Goal: Feedback & Contribution: Contribute content

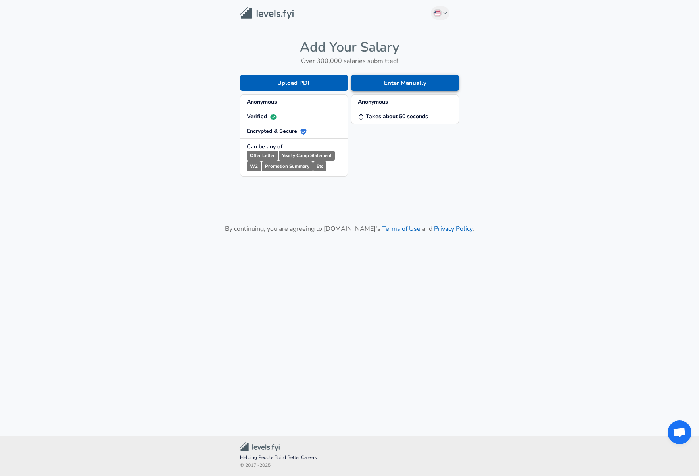
click at [385, 83] on button "Enter Manually" at bounding box center [405, 83] width 108 height 17
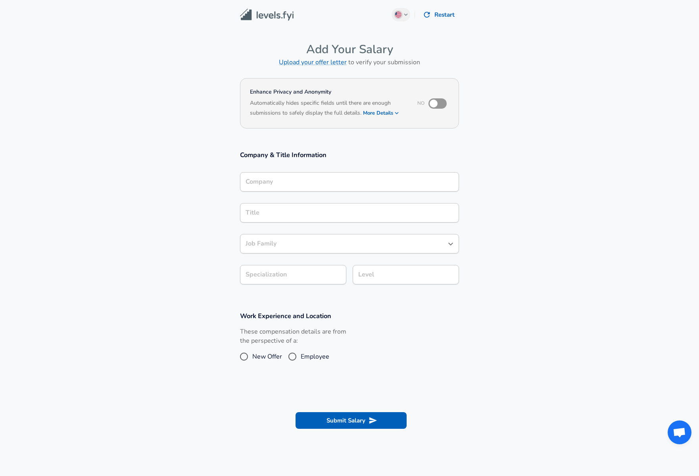
scroll to position [8, 0]
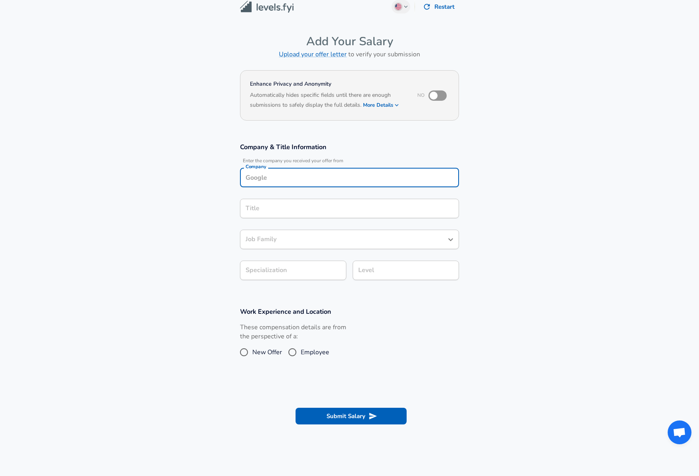
click at [345, 180] on input "Company" at bounding box center [349, 177] width 212 height 12
click at [297, 197] on li "Canonical" at bounding box center [349, 196] width 219 height 12
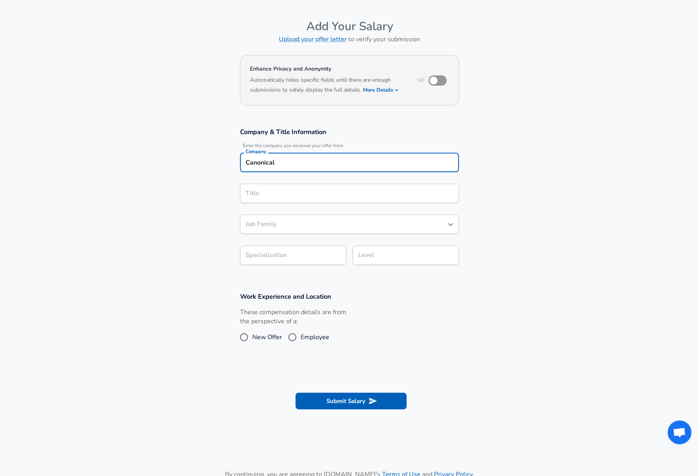
click at [309, 199] on input "Title" at bounding box center [349, 193] width 212 height 12
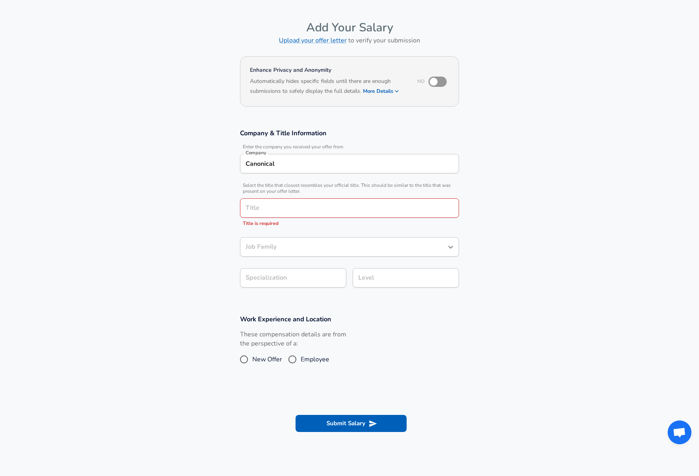
click at [203, 178] on section "Company & Title Information Enter the company you received your offer from Comp…" at bounding box center [349, 212] width 699 height 186
click at [289, 168] on input "Canonical" at bounding box center [349, 163] width 212 height 12
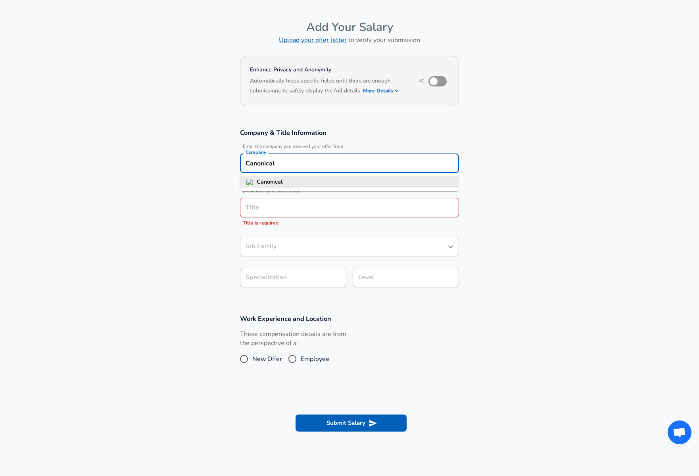
click at [289, 168] on input "Canonical" at bounding box center [349, 163] width 212 height 12
click at [297, 179] on li "Salesforce" at bounding box center [349, 182] width 219 height 12
type input "Salesforce"
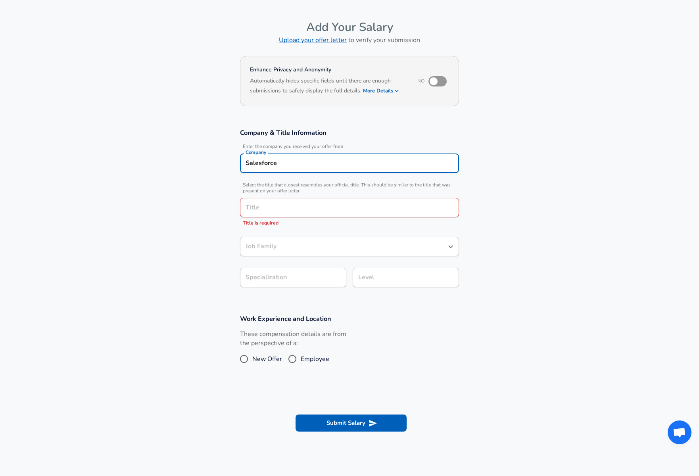
click at [287, 205] on input "Title" at bounding box center [349, 207] width 212 height 12
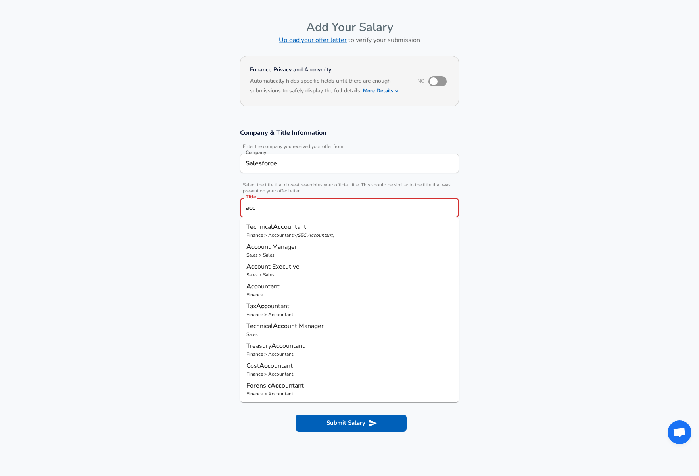
click at [299, 251] on p "Sales > Sales" at bounding box center [349, 254] width 206 height 7
type input "Account Manager"
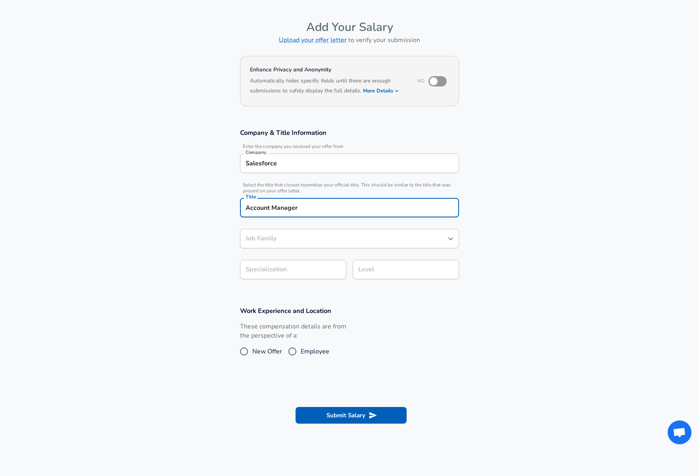
type input "Sales"
type input "Account Manager"
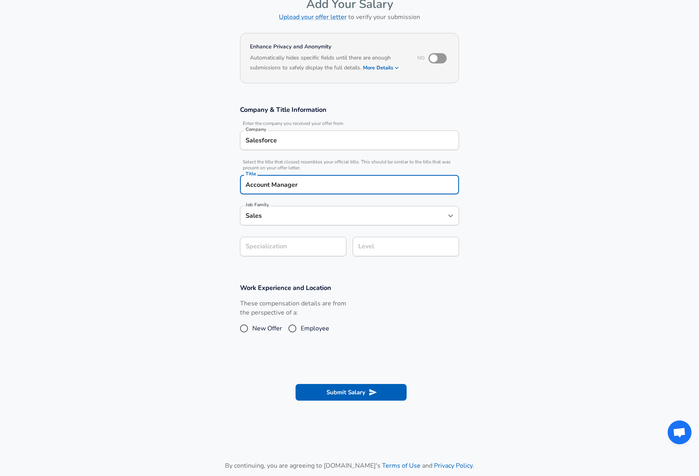
click at [286, 268] on section "Company & Title Information Enter the company you received your offer from Comp…" at bounding box center [349, 185] width 699 height 178
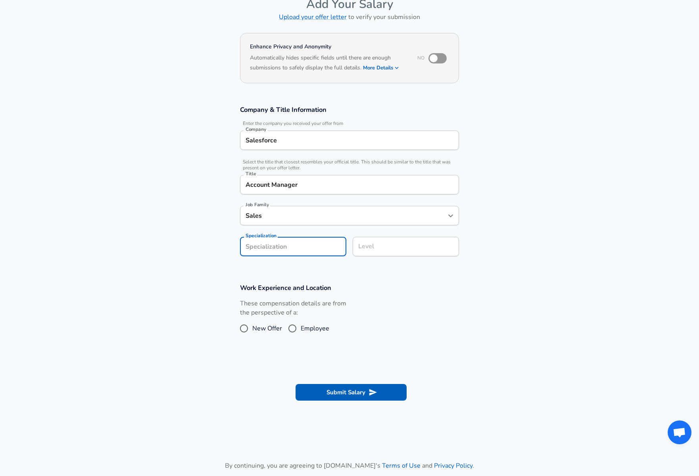
click at [373, 253] on div "Level" at bounding box center [405, 246] width 106 height 19
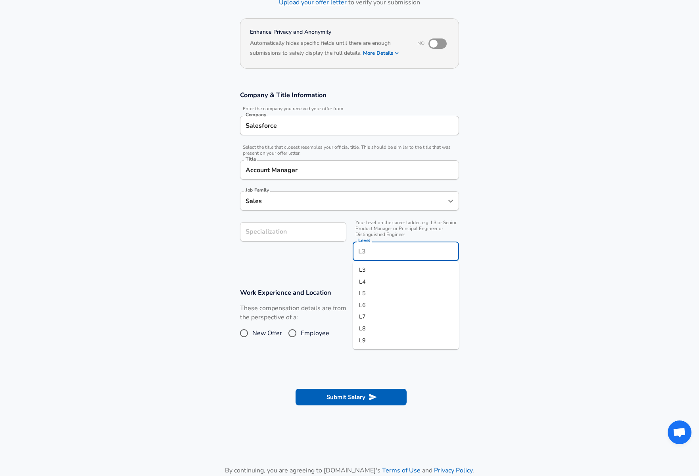
click at [300, 232] on input "Specialization" at bounding box center [293, 231] width 106 height 19
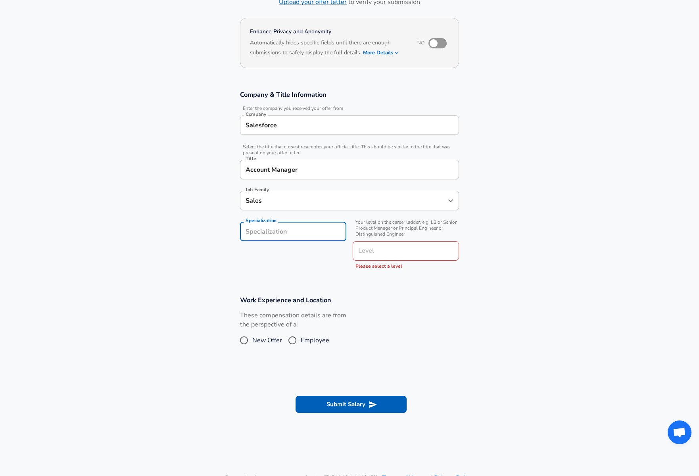
click at [365, 243] on div "Level" at bounding box center [405, 250] width 106 height 19
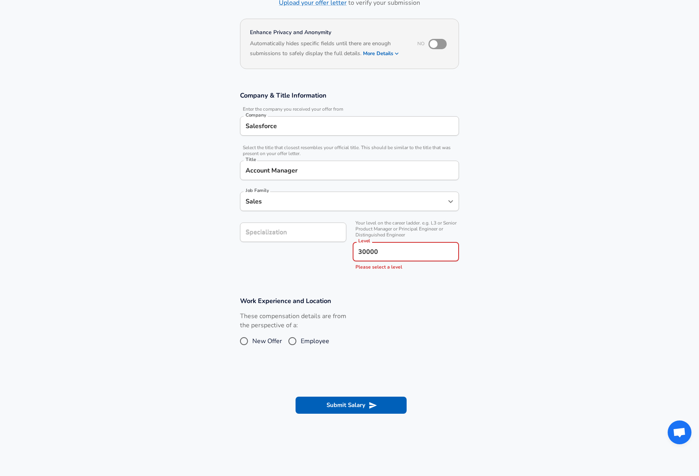
type input "300000"
click at [394, 253] on input "300000" at bounding box center [405, 251] width 99 height 12
click at [393, 268] on li "L3" at bounding box center [405, 270] width 106 height 12
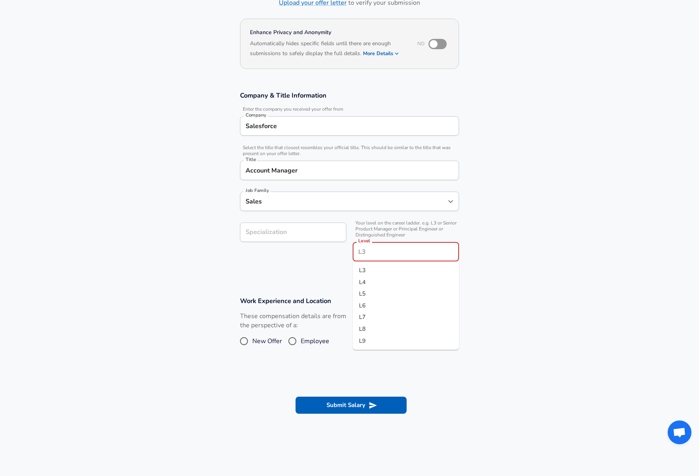
type input "L3"
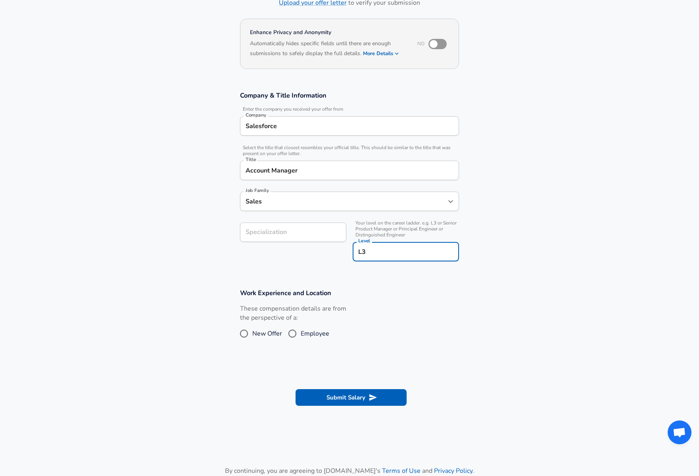
click at [293, 332] on input "Employee" at bounding box center [292, 333] width 17 height 13
radio input "true"
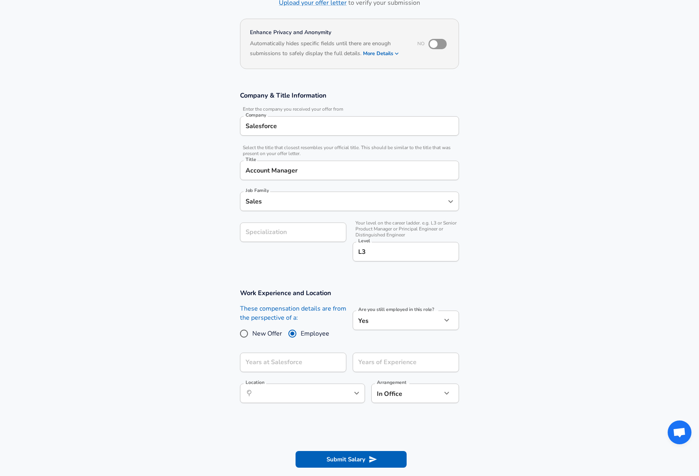
scroll to position [60, 0]
click at [311, 362] on input "Years at Salesforce" at bounding box center [284, 361] width 89 height 19
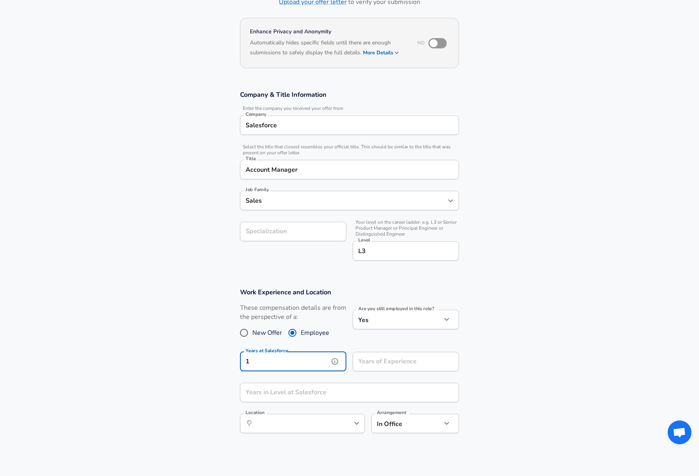
type input "1"
click at [398, 364] on input "Years of Experience" at bounding box center [396, 361] width 89 height 19
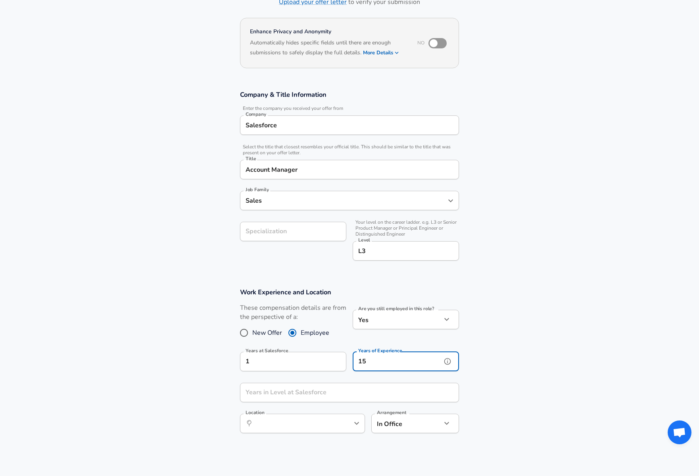
type input "15"
click at [331, 394] on input "Years in Level at Salesforce" at bounding box center [340, 392] width 201 height 19
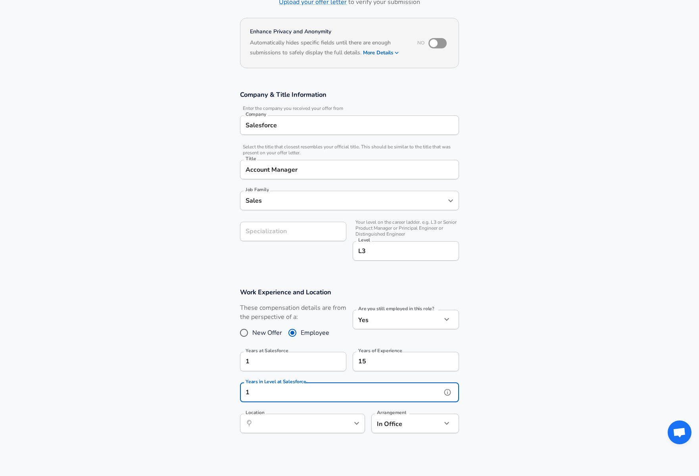
type input "1"
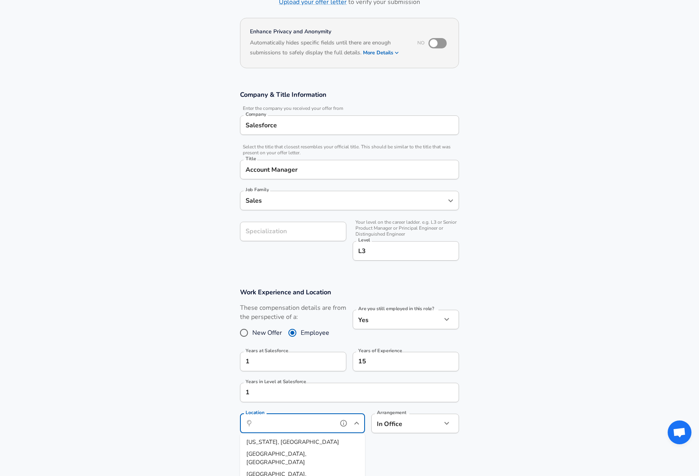
click at [318, 424] on input "Location" at bounding box center [293, 423] width 81 height 12
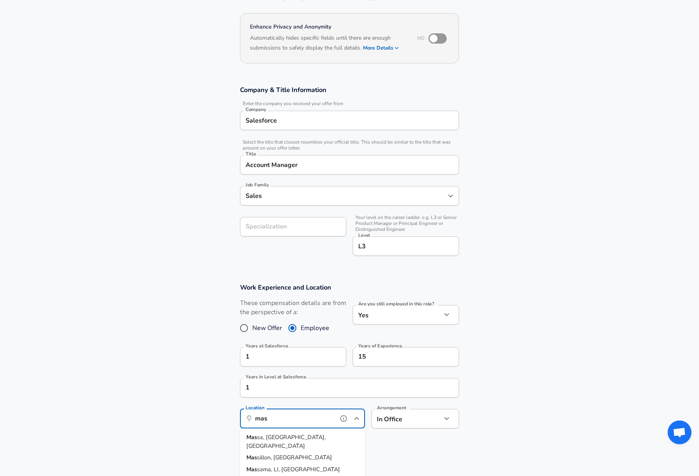
scroll to position [69, 0]
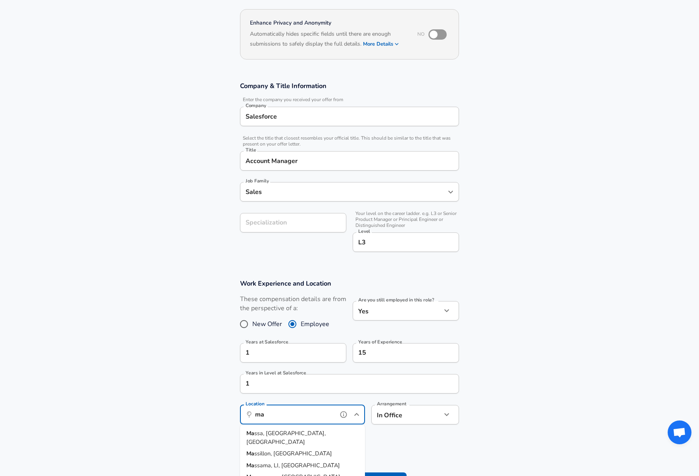
type input "m"
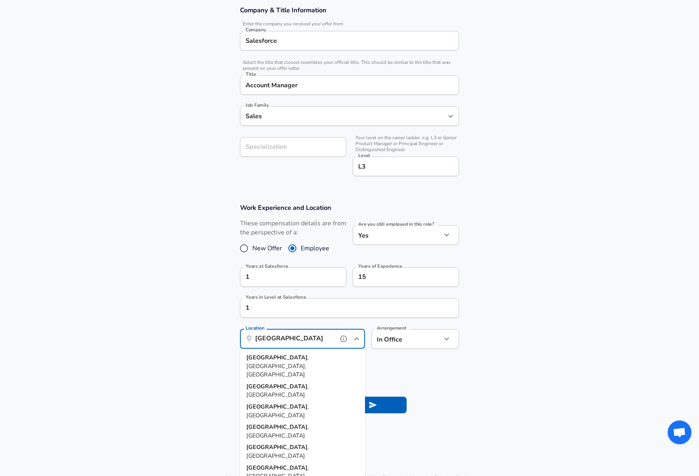
scroll to position [153, 0]
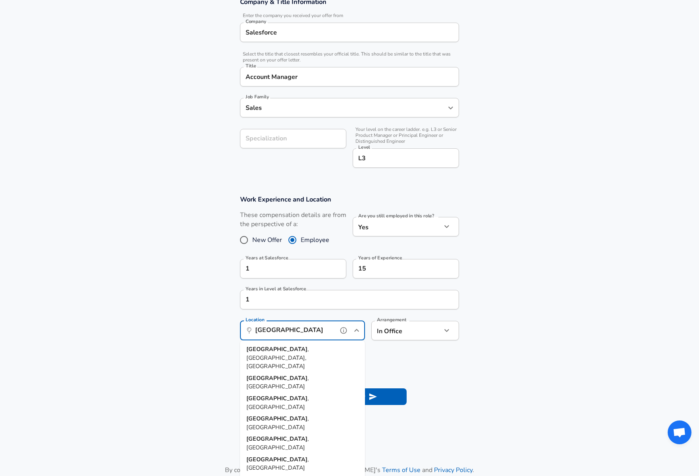
click at [289, 433] on li "Burlington , MA" at bounding box center [302, 443] width 125 height 20
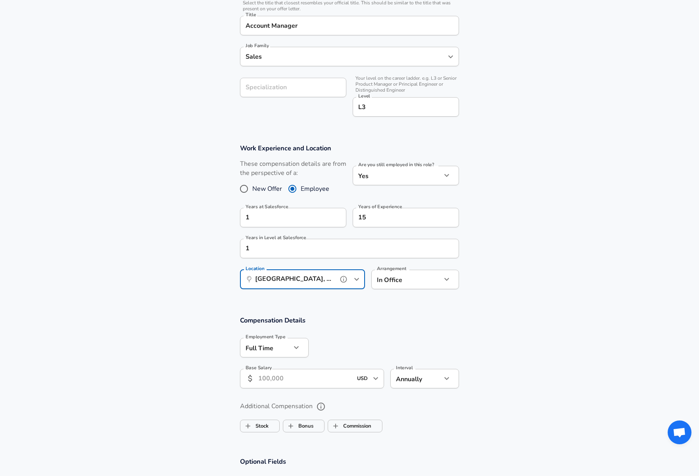
scroll to position [205, 0]
type input "Burlington, MA"
click at [294, 379] on input "Base Salary" at bounding box center [305, 376] width 94 height 19
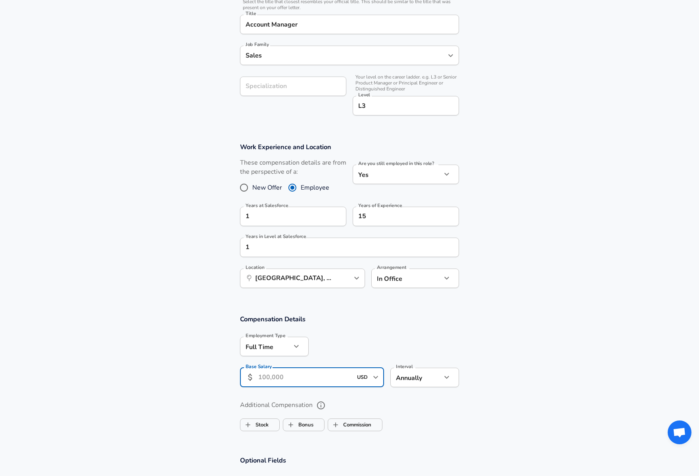
click at [295, 378] on input "Base Salary" at bounding box center [305, 376] width 94 height 19
click at [225, 371] on section "Compensation Details Employment Type Full Time full_time Employment Type Base S…" at bounding box center [349, 354] width 699 height 78
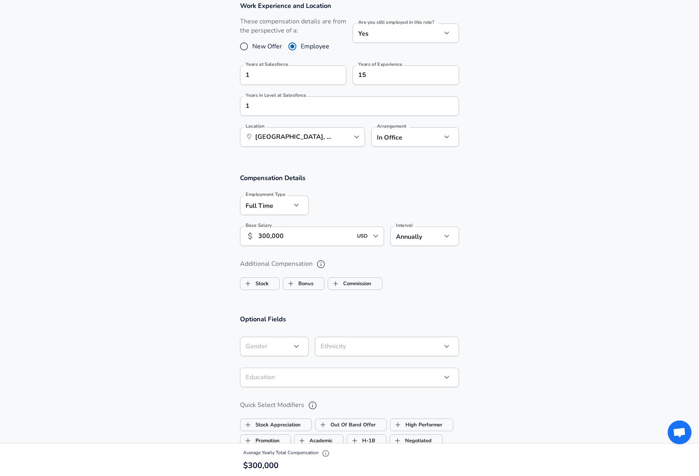
scroll to position [307, 0]
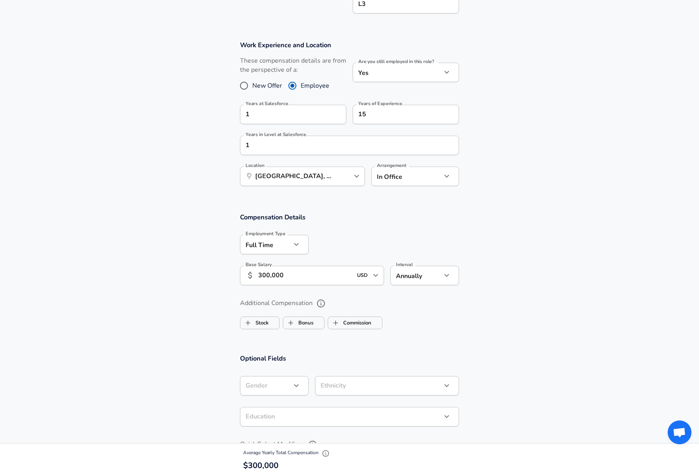
click at [307, 281] on input "300,000" at bounding box center [305, 275] width 94 height 19
type input "150,000"
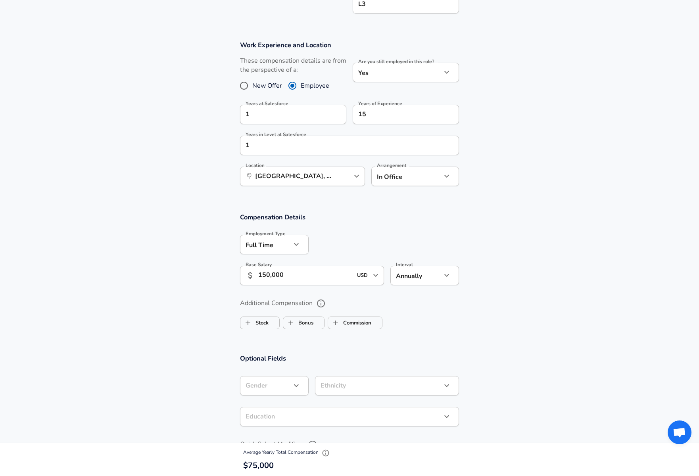
click at [203, 292] on section "Additional Compensation Stock Bonus Commission" at bounding box center [349, 311] width 699 height 42
click at [337, 326] on input "Commission" at bounding box center [335, 322] width 15 height 15
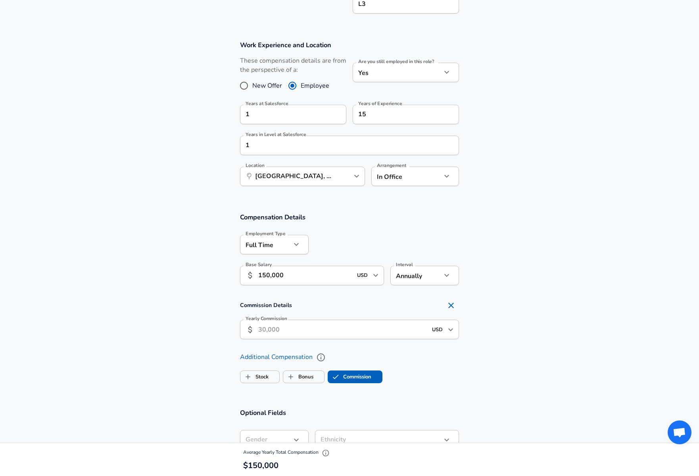
checkbox input "true"
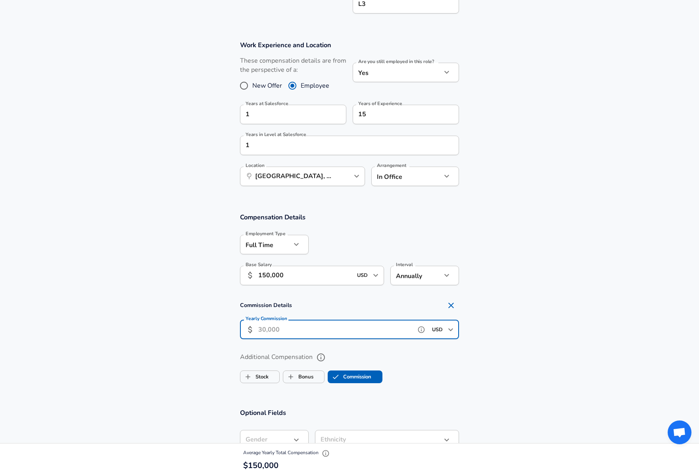
click at [326, 328] on input "Yearly Commission" at bounding box center [335, 329] width 154 height 19
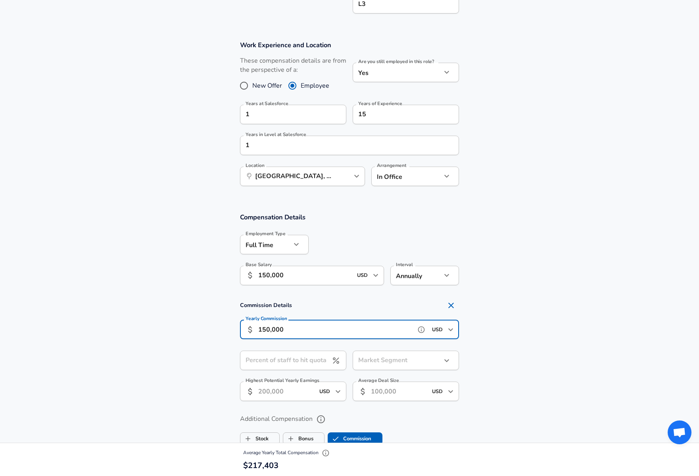
type input "150,000"
click at [211, 315] on section "Commission Details Yearly Commission ​ 150,000 USD ​ Yearly Commission Percent …" at bounding box center [349, 351] width 699 height 109
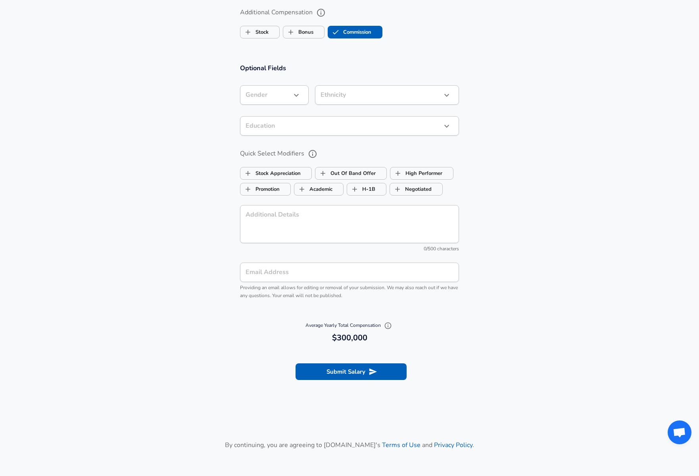
scroll to position [712, 0]
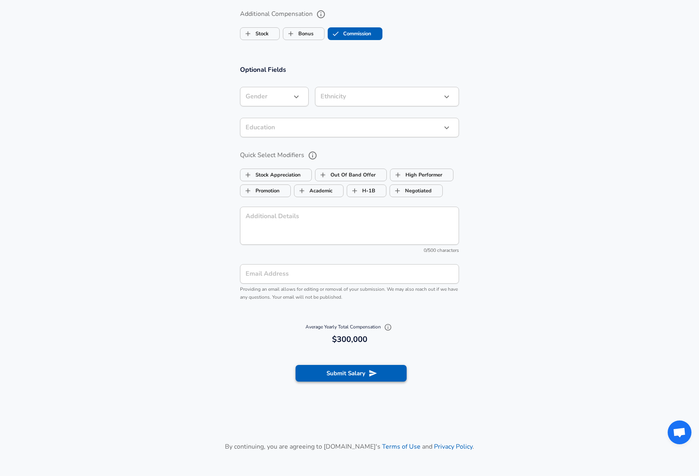
click at [356, 373] on button "Submit Salary" at bounding box center [350, 373] width 111 height 17
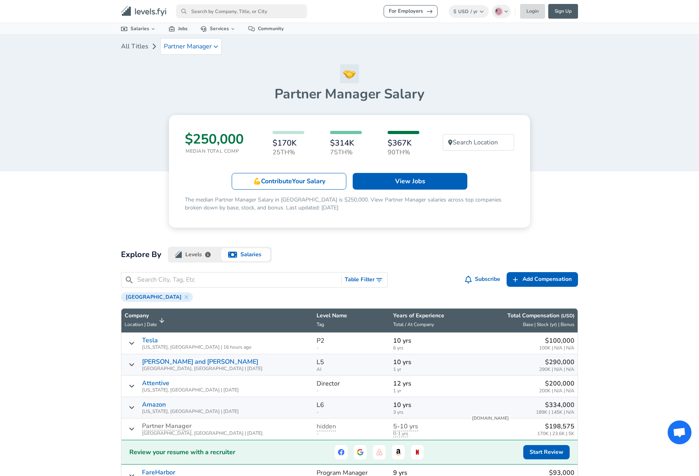
click at [532, 12] on link "Login" at bounding box center [532, 11] width 25 height 15
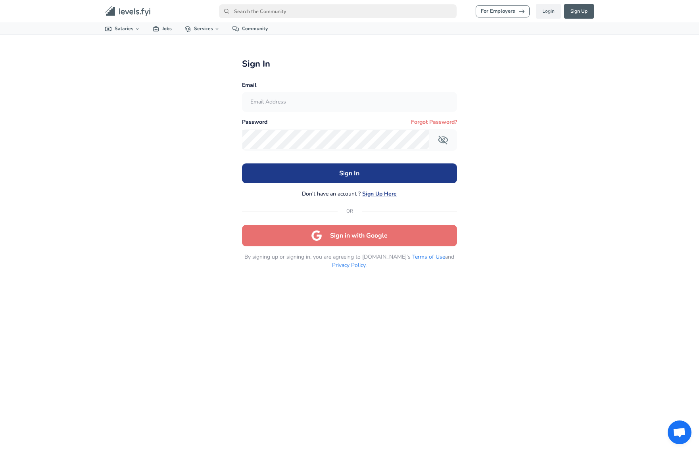
type input "[EMAIL_ADDRESS][DOMAIN_NAME]"
click at [330, 108] on input "[EMAIL_ADDRESS][DOMAIN_NAME]" at bounding box center [349, 101] width 214 height 19
click at [356, 174] on button "Sign In" at bounding box center [349, 173] width 214 height 20
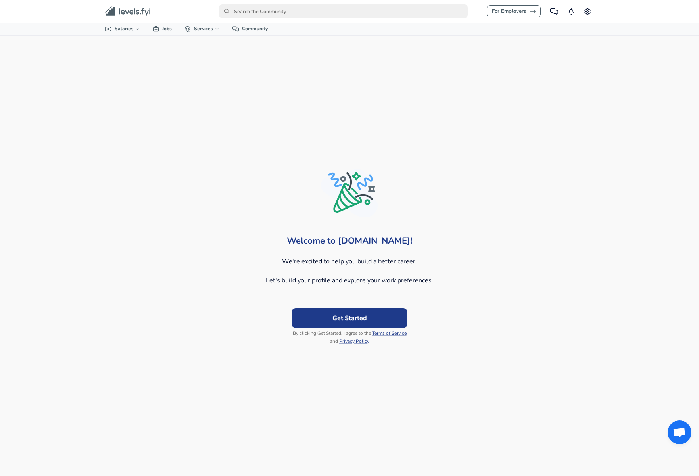
click at [364, 316] on button "Get Started" at bounding box center [349, 318] width 116 height 20
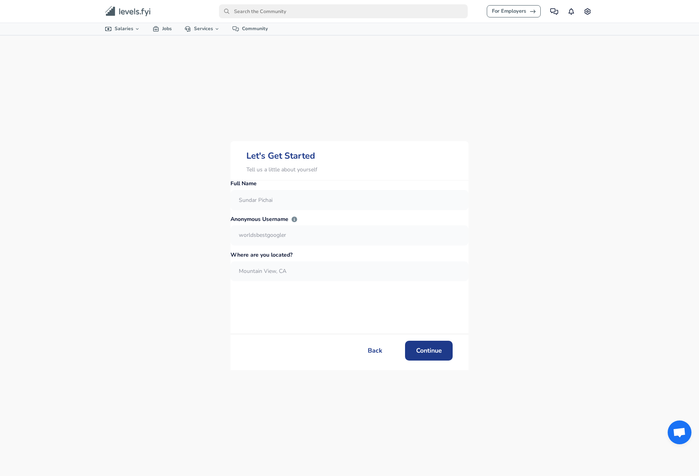
click at [302, 206] on input "text" at bounding box center [349, 199] width 237 height 19
click at [318, 181] on div "Full Name Anonymous Username Where are you located?" at bounding box center [349, 256] width 238 height 153
click at [316, 207] on input "text" at bounding box center [349, 199] width 237 height 19
type input "[PERSON_NAME]"
click at [273, 245] on input "text" at bounding box center [349, 234] width 237 height 19
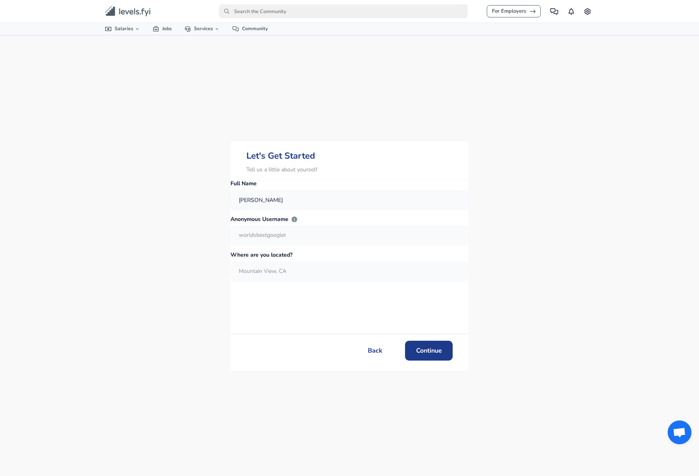
drag, startPoint x: 287, startPoint y: 241, endPoint x: 249, endPoint y: 241, distance: 37.7
click at [285, 241] on input "text" at bounding box center [349, 234] width 237 height 19
click at [212, 243] on div "Let's Get Started Tell us a little about yourself Full Name [PERSON_NAME] Anony…" at bounding box center [349, 255] width 507 height 440
click at [274, 245] on input "text" at bounding box center [349, 234] width 237 height 19
click at [302, 281] on div at bounding box center [349, 271] width 238 height 20
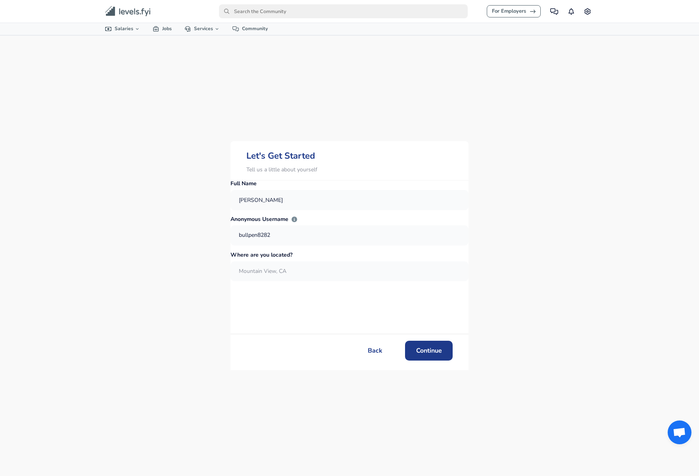
type input "bullpen8282"
type input "[GEOGRAPHIC_DATA]"
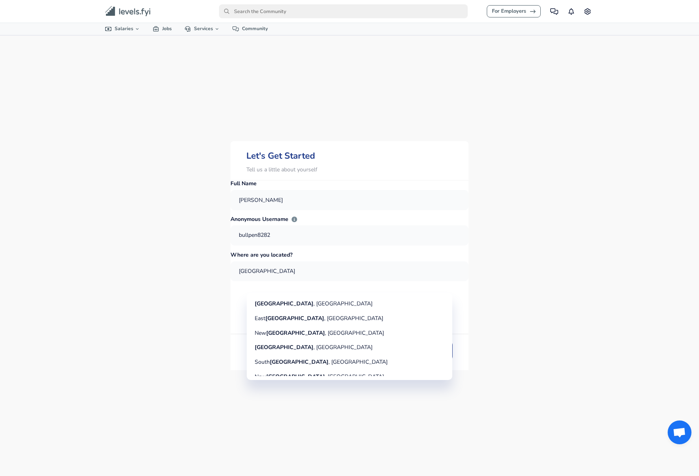
click at [317, 302] on li "[GEOGRAPHIC_DATA] , [GEOGRAPHIC_DATA]" at bounding box center [349, 304] width 205 height 15
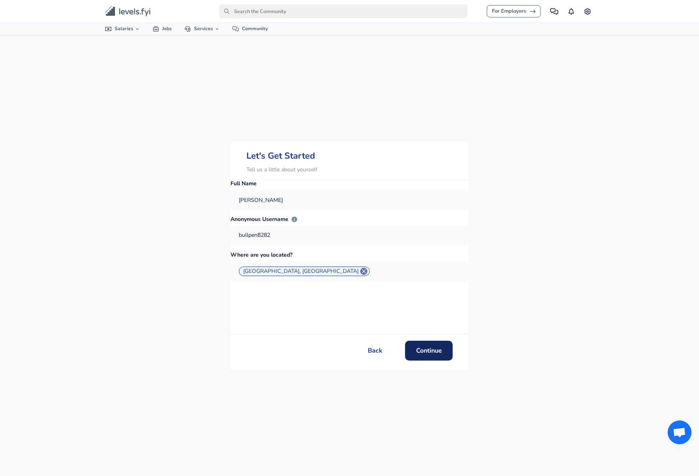
click at [418, 346] on span "Continue" at bounding box center [429, 350] width 26 height 9
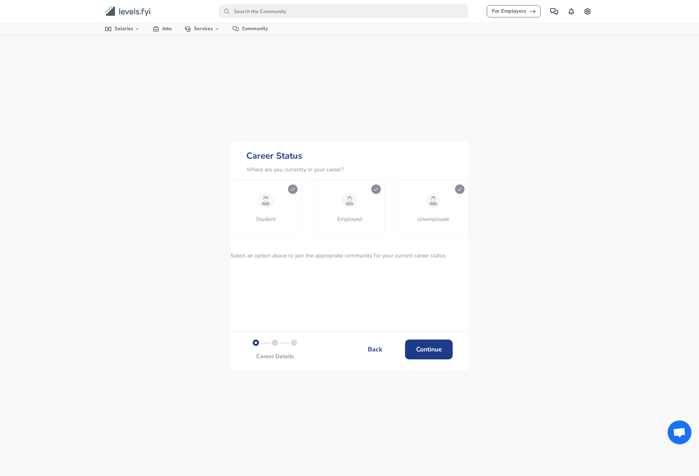
click at [352, 223] on button "Employed" at bounding box center [349, 208] width 71 height 56
click at [366, 279] on input "text" at bounding box center [349, 269] width 237 height 19
type input "[EMAIL_ADDRESS][DOMAIN_NAME]"
click at [441, 343] on button "Continue" at bounding box center [429, 349] width 48 height 20
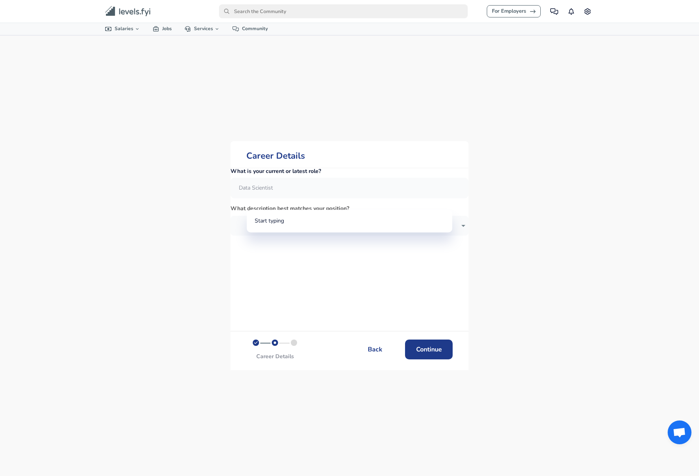
click at [323, 197] on input "What is your current or latest role?" at bounding box center [349, 187] width 237 height 19
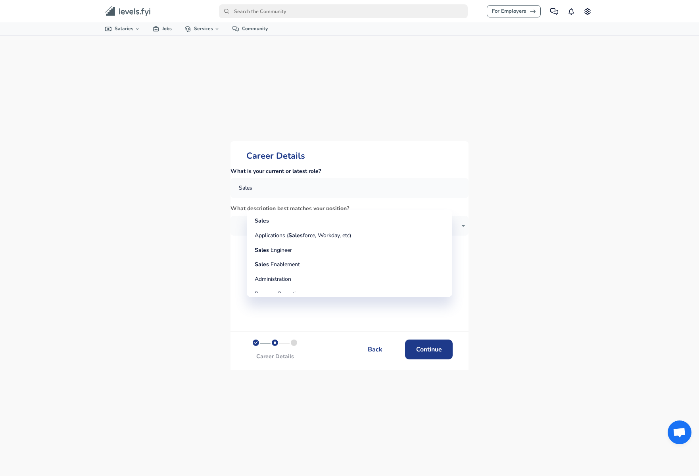
scroll to position [0, 0]
click at [337, 217] on li "Sales" at bounding box center [349, 220] width 205 height 15
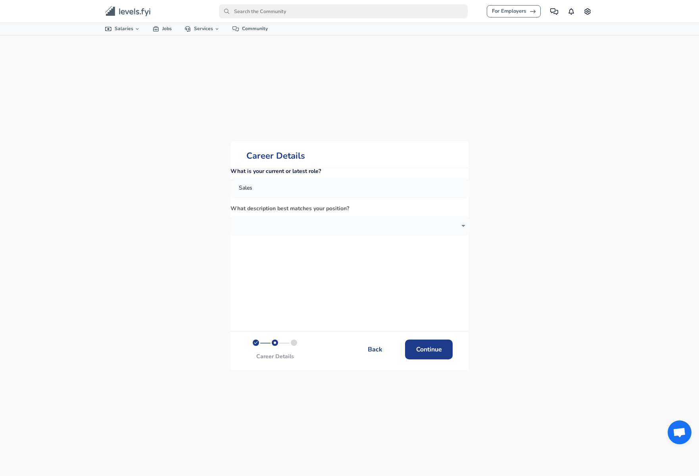
type input "Sales"
click at [336, 232] on body "For Employers Community Notifications Settings All Data By Location By Company …" at bounding box center [349, 238] width 699 height 476
click at [339, 269] on li "Manager" at bounding box center [349, 269] width 205 height 14
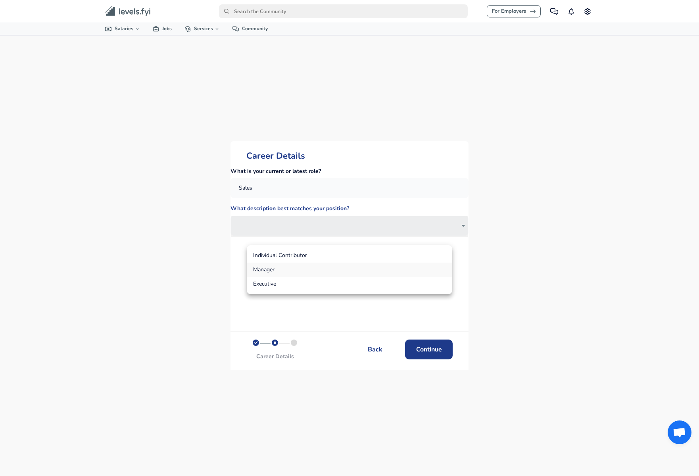
type input "manager"
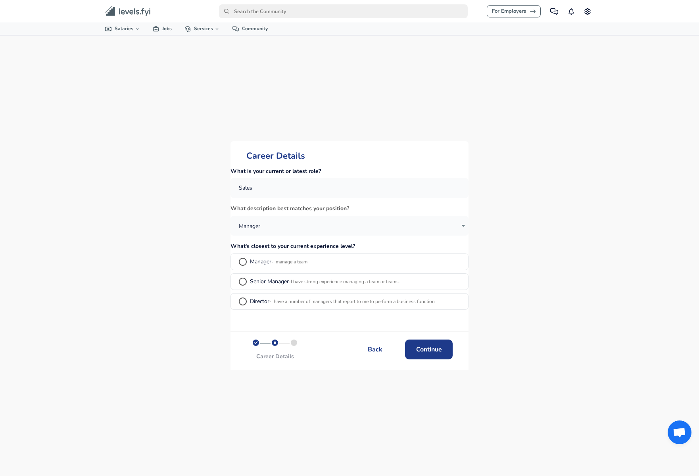
click at [250, 269] on input "Manager - I manage a team" at bounding box center [242, 262] width 14 height 14
radio input "true"
click at [416, 352] on span "Continue" at bounding box center [429, 349] width 26 height 9
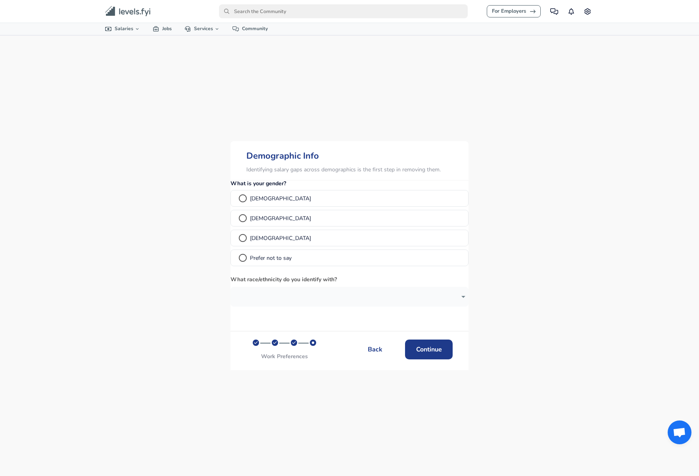
click at [250, 205] on input "[DEMOGRAPHIC_DATA]" at bounding box center [242, 198] width 14 height 14
radio input "true"
click at [425, 348] on span "Continue" at bounding box center [429, 349] width 26 height 9
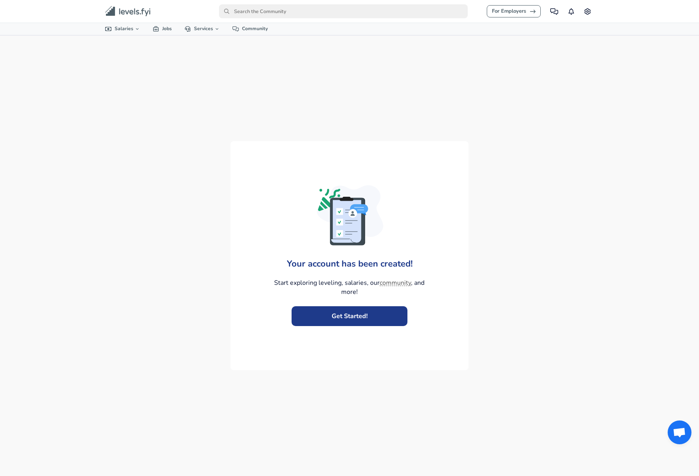
click at [350, 314] on button "Get Started!" at bounding box center [349, 316] width 116 height 20
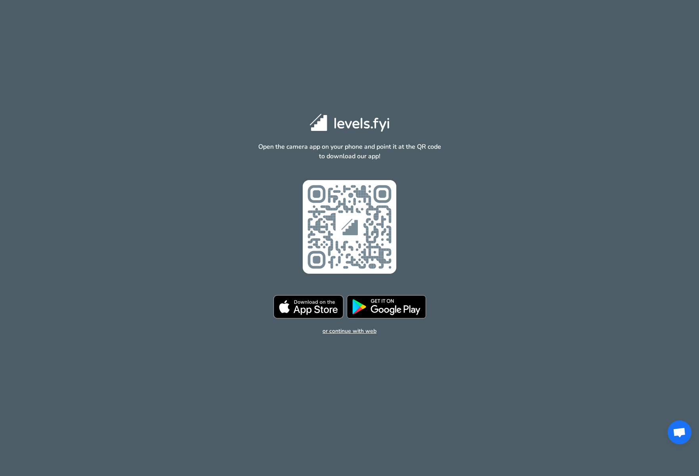
click at [367, 331] on link "or continue with web" at bounding box center [349, 331] width 54 height 8
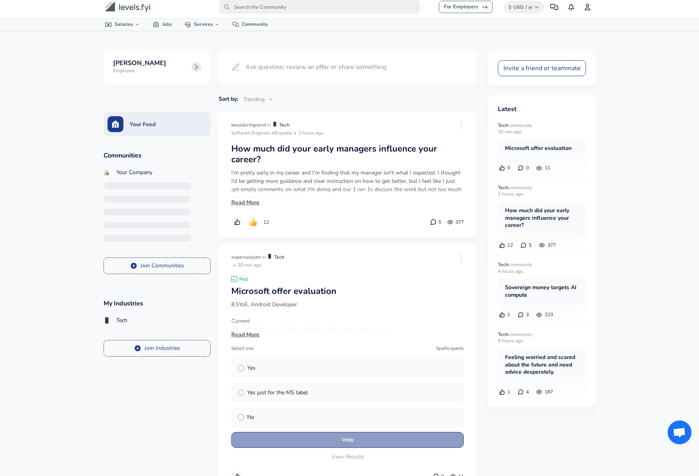
scroll to position [5, 0]
click at [276, 5] on input "primary" at bounding box center [319, 7] width 201 height 14
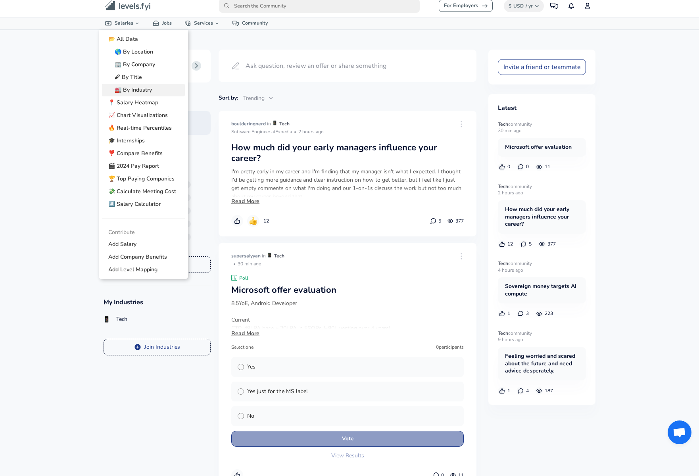
click at [136, 90] on link "🏭️ By Industry" at bounding box center [143, 90] width 83 height 13
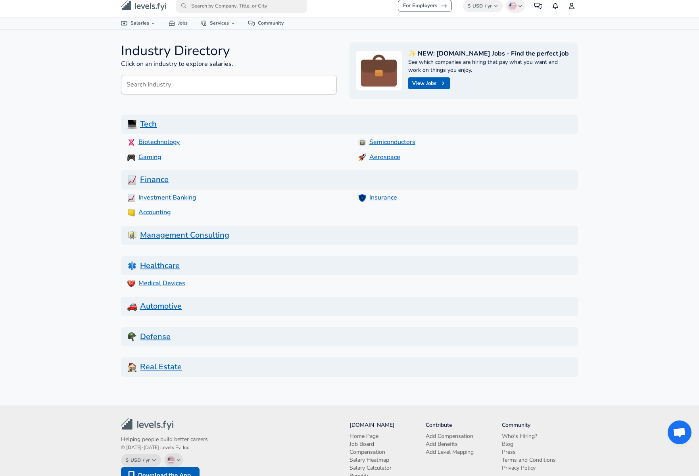
scroll to position [5, 0]
click at [149, 123] on h2 "Tech" at bounding box center [349, 125] width 444 height 10
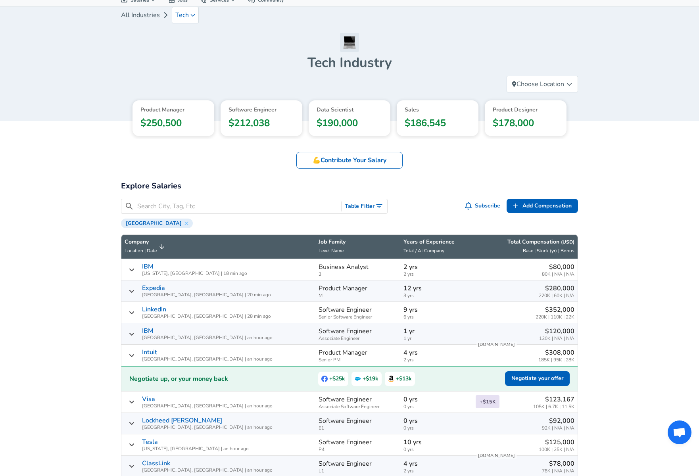
scroll to position [31, 0]
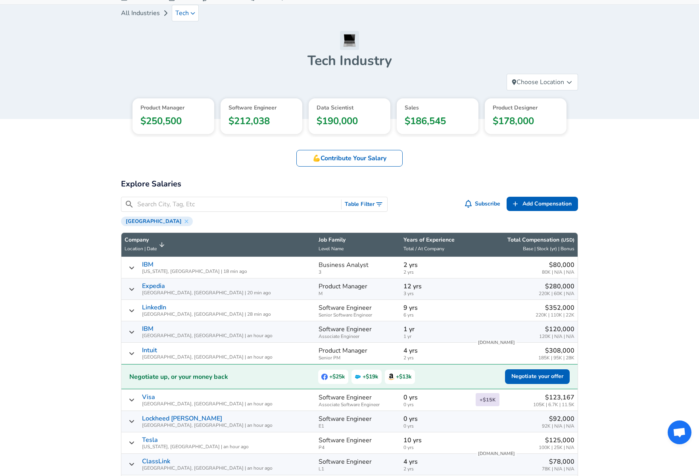
click at [228, 209] on input "Search City, Tag, Etc" at bounding box center [237, 204] width 201 height 10
click at [253, 209] on input "Search City, Tag, Etc" at bounding box center [237, 204] width 201 height 10
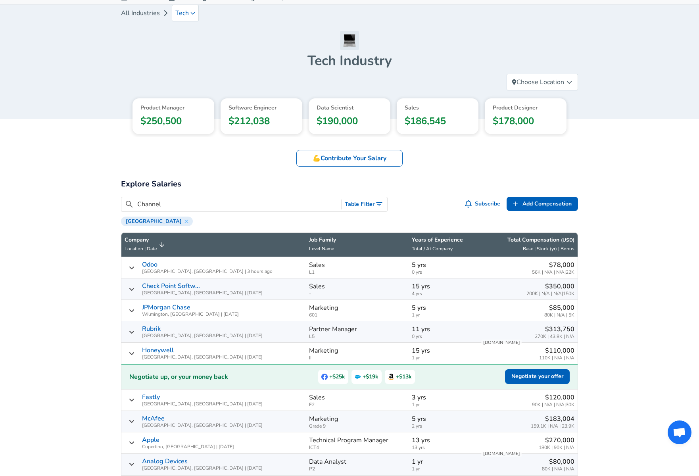
click at [273, 207] on input "Channel" at bounding box center [237, 204] width 201 height 10
click at [370, 210] on button "Table Filter" at bounding box center [364, 204] width 46 height 15
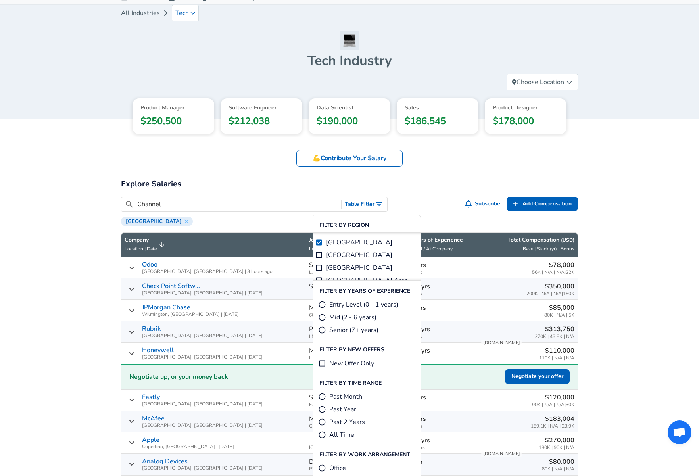
scroll to position [29, 0]
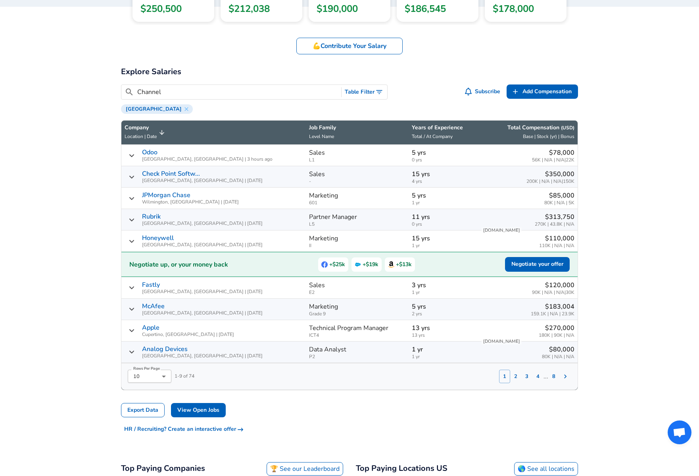
scroll to position [142, 0]
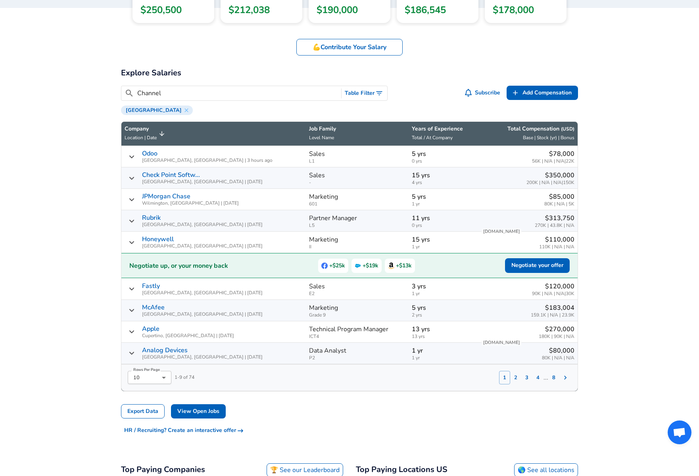
click at [172, 96] on input "Channel" at bounding box center [237, 93] width 201 height 10
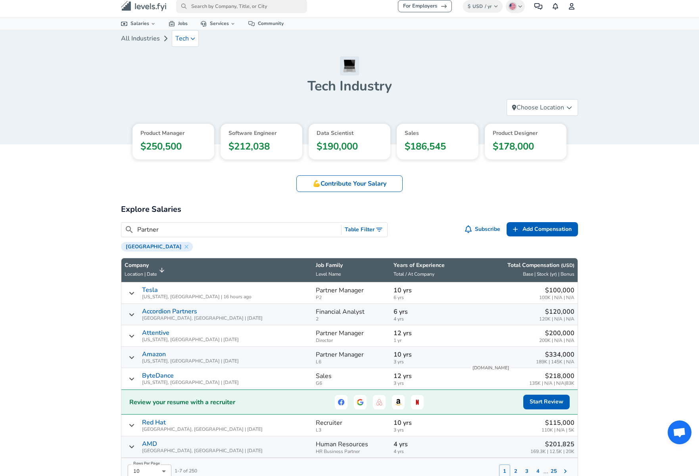
click at [232, 235] on input "Partner" at bounding box center [237, 230] width 201 height 10
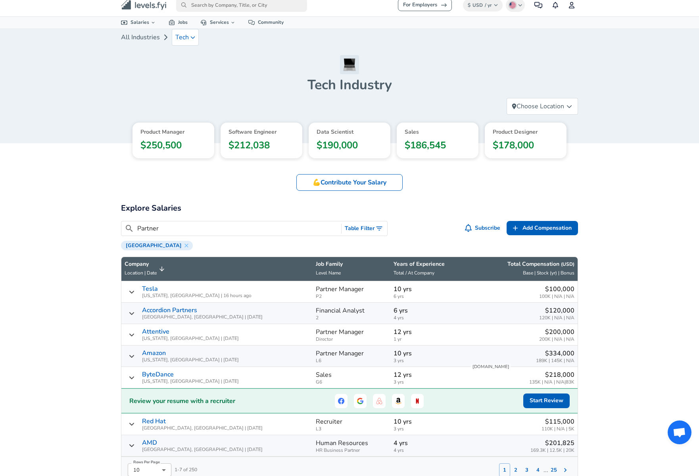
type input "Partner"
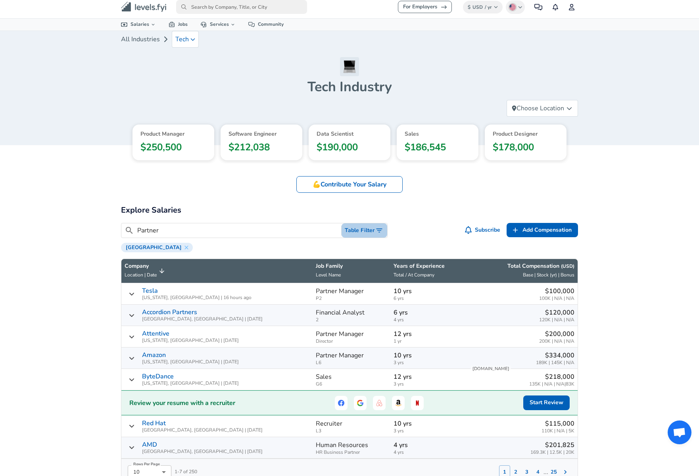
click at [367, 235] on button "Table Filter" at bounding box center [364, 230] width 46 height 15
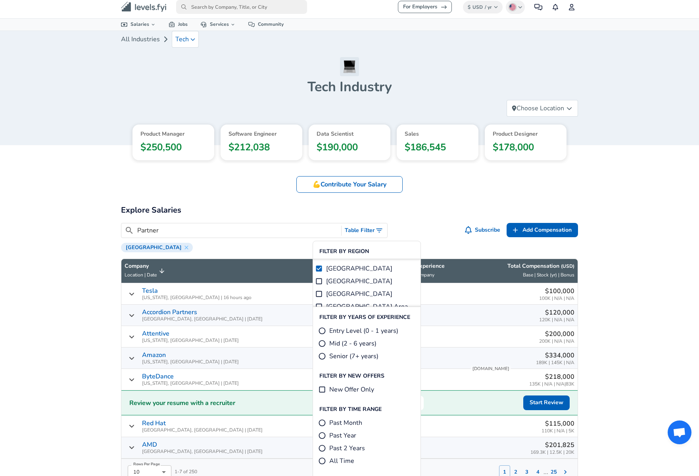
scroll to position [5, 0]
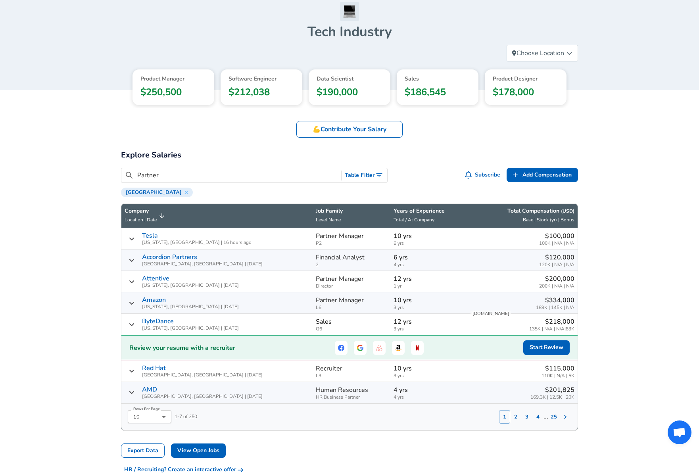
scroll to position [58, 0]
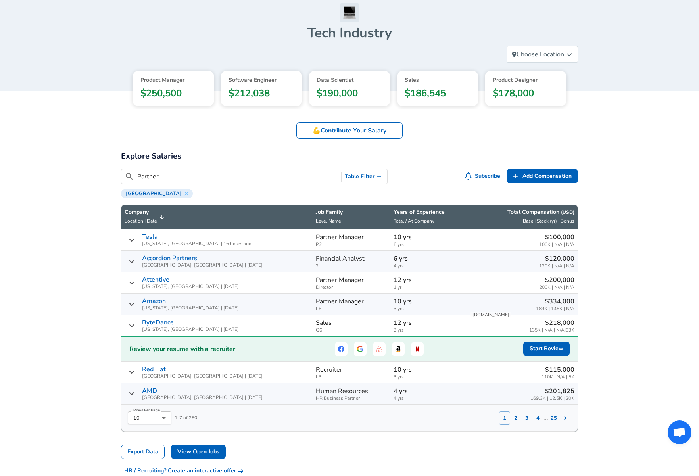
click at [440, 84] on span "Sales" at bounding box center [437, 80] width 66 height 8
